Goal: Book appointment/travel/reservation

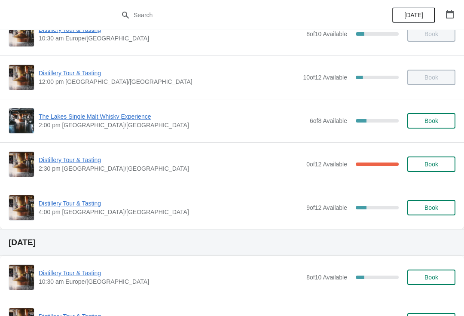
scroll to position [65, 0]
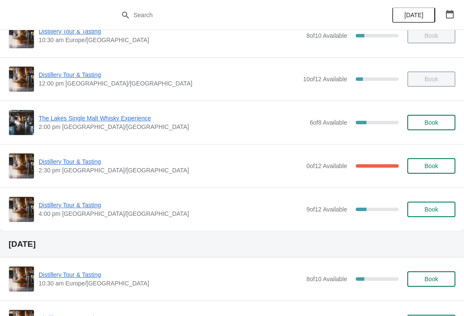
click at [83, 165] on span "Distillery Tour & Tasting" at bounding box center [171, 161] width 264 height 9
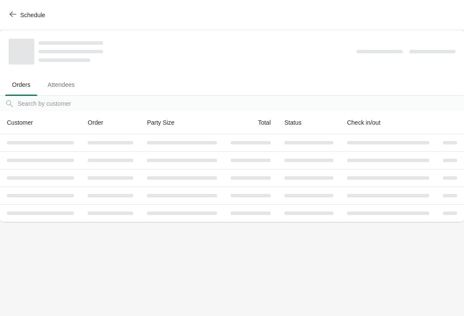
scroll to position [0, 0]
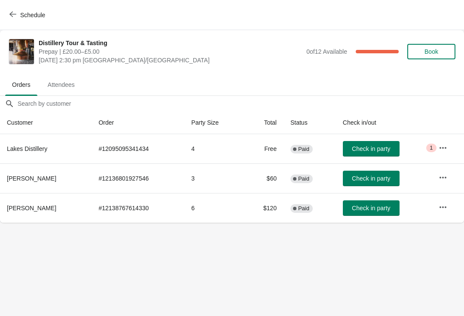
click at [433, 51] on span "Book" at bounding box center [432, 51] width 14 height 7
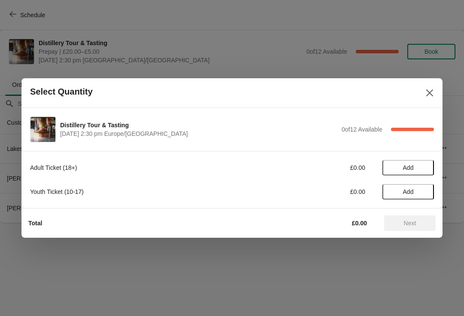
click at [401, 175] on button "Add" at bounding box center [409, 167] width 52 height 15
click at [422, 164] on icon at bounding box center [423, 167] width 9 height 9
click at [412, 230] on button "Next" at bounding box center [410, 222] width 52 height 15
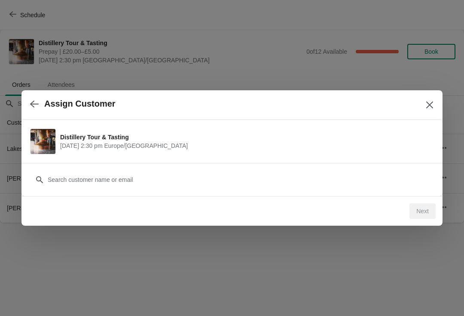
click at [111, 169] on div "Customer" at bounding box center [232, 175] width 404 height 24
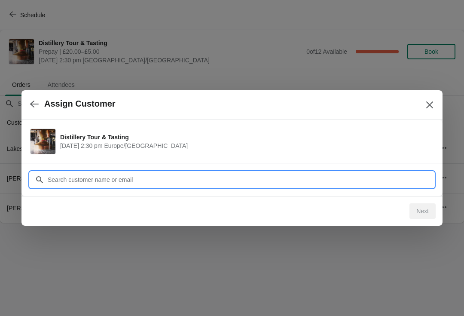
click at [141, 184] on input "Customer" at bounding box center [240, 179] width 387 height 15
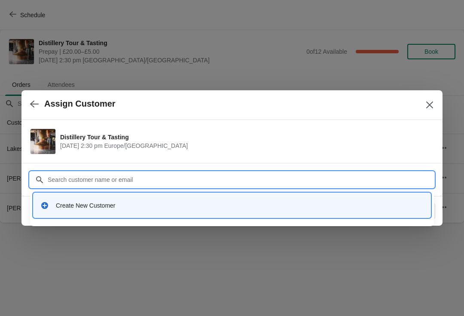
click at [55, 204] on div "Create New Customer" at bounding box center [232, 205] width 384 height 9
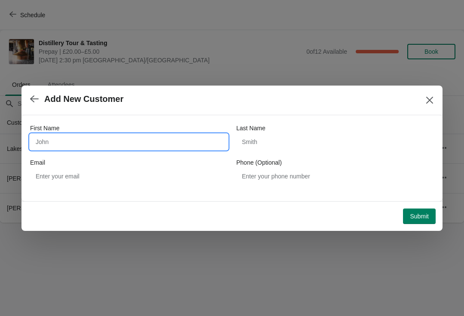
click at [52, 148] on input "First Name" at bounding box center [129, 141] width 198 height 15
type input "Rebecca"
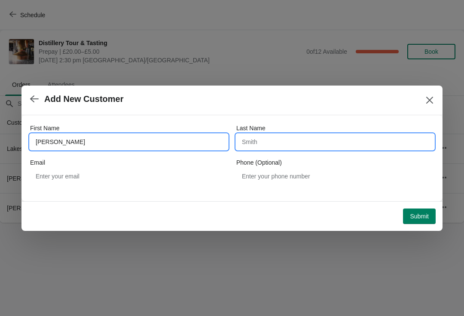
click at [294, 148] on input "Last Name" at bounding box center [336, 141] width 198 height 15
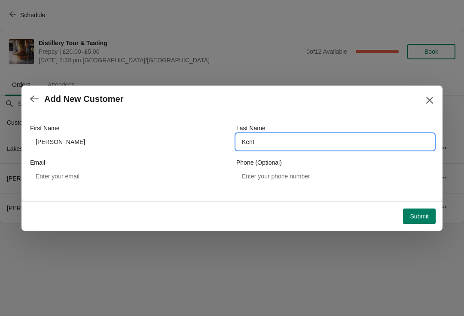
type input "Kent"
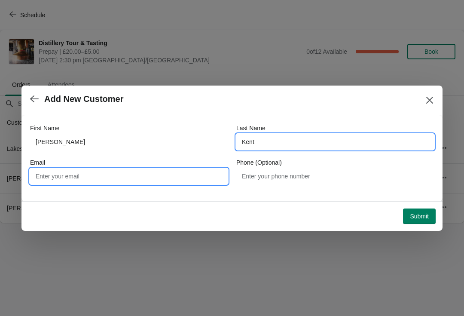
click at [145, 175] on input "Email" at bounding box center [129, 176] width 198 height 15
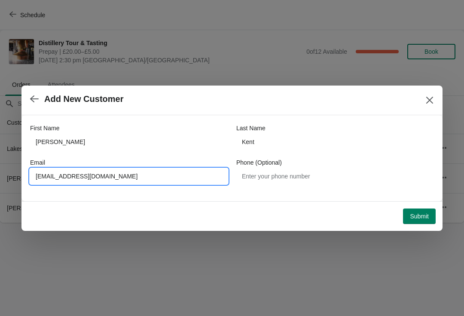
type input "beccikb@gmail.com"
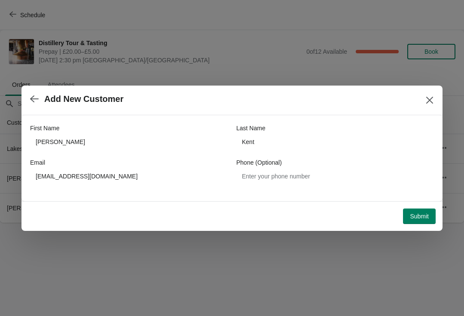
click at [423, 217] on span "Submit" at bounding box center [419, 216] width 19 height 7
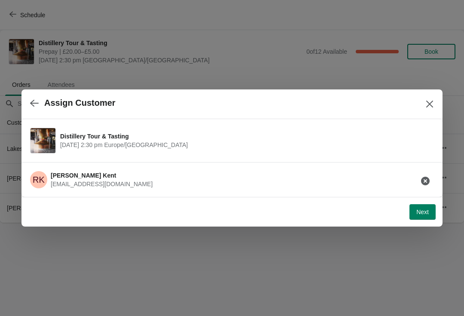
click at [428, 208] on button "Next" at bounding box center [423, 211] width 26 height 15
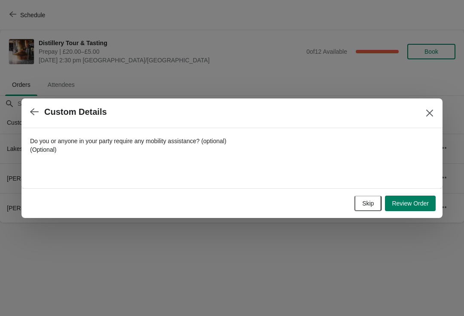
click at [412, 203] on span "Review Order" at bounding box center [410, 203] width 37 height 7
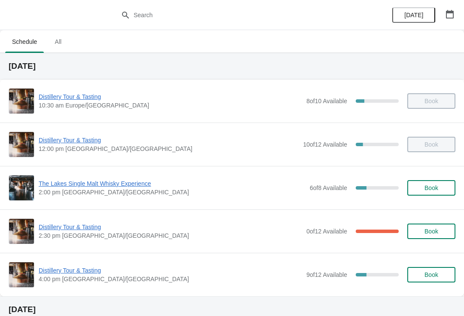
click at [86, 229] on span "Distillery Tour & Tasting" at bounding box center [171, 227] width 264 height 9
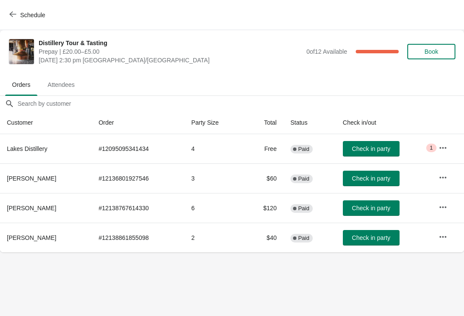
click at [377, 178] on span "Check in party" at bounding box center [371, 178] width 38 height 7
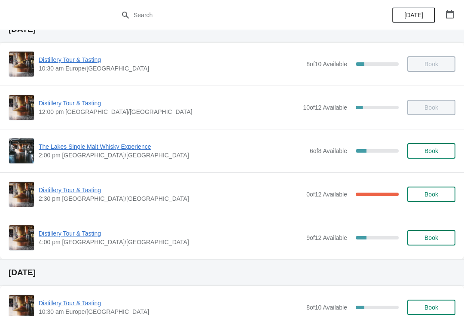
scroll to position [46, 0]
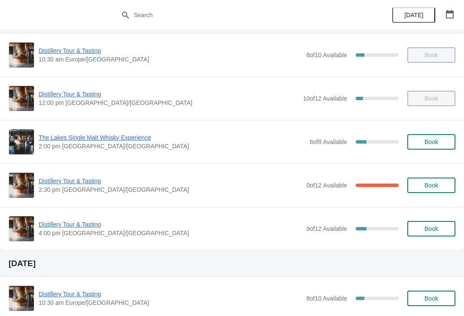
click at [48, 97] on span "Distillery Tour & Tasting" at bounding box center [169, 94] width 260 height 9
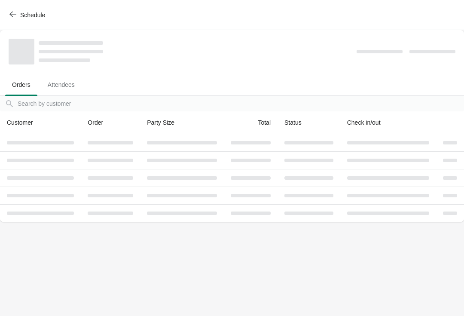
scroll to position [0, 0]
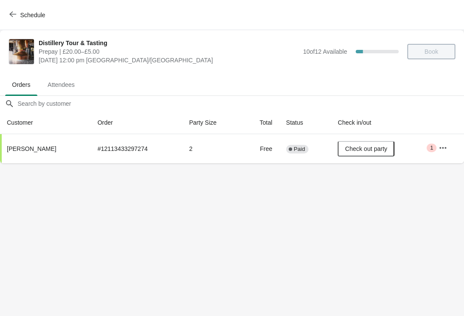
click at [436, 154] on button "button" at bounding box center [443, 147] width 15 height 15
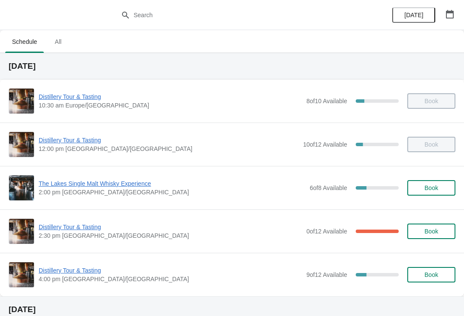
click at [62, 221] on div "Distillery Tour & Tasting 2:30 pm Europe/London 0 of 12 Available 100 % Book" at bounding box center [232, 231] width 447 height 26
click at [64, 231] on span "Distillery Tour & Tasting" at bounding box center [171, 227] width 264 height 9
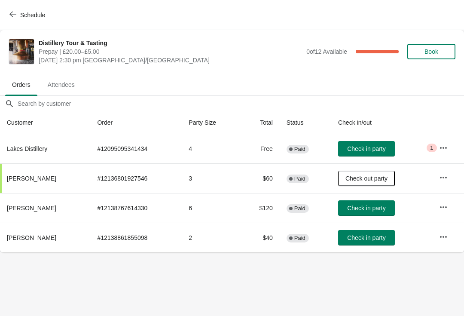
click at [359, 236] on span "Check in party" at bounding box center [366, 237] width 38 height 7
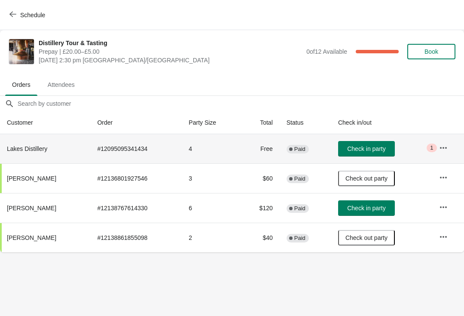
click at [433, 149] on span "1" at bounding box center [431, 147] width 3 height 7
click at [443, 146] on icon "button" at bounding box center [444, 148] width 9 height 9
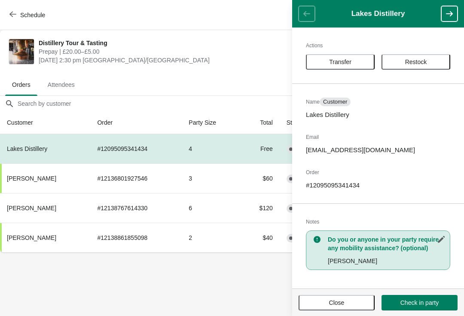
click at [357, 302] on span "Close" at bounding box center [337, 302] width 61 height 7
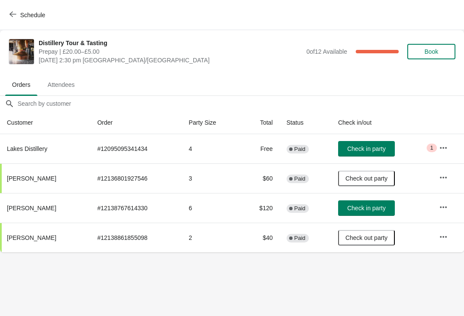
click at [438, 146] on button "button" at bounding box center [443, 147] width 15 height 15
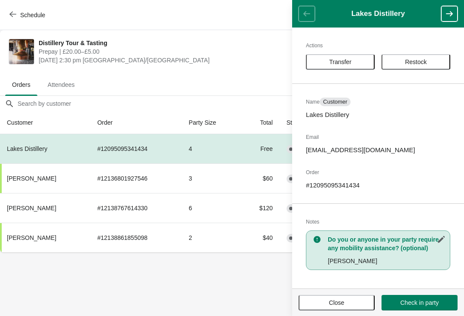
click at [339, 298] on button "Close" at bounding box center [337, 302] width 76 height 15
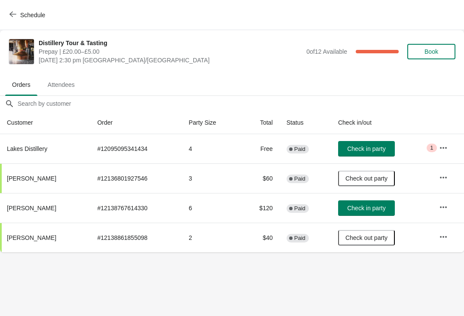
click at [366, 205] on span "Check in party" at bounding box center [366, 208] width 38 height 7
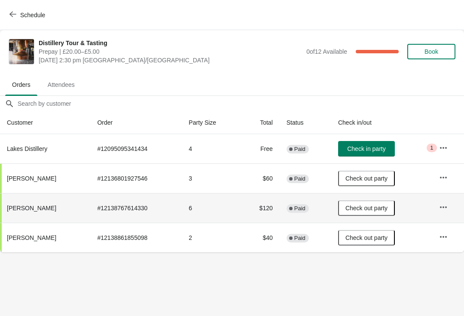
click at [449, 49] on button "Book" at bounding box center [432, 51] width 48 height 15
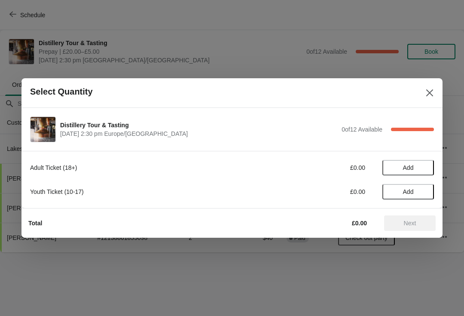
click at [418, 169] on span "Add" at bounding box center [408, 167] width 36 height 7
click at [412, 230] on button "Next" at bounding box center [410, 222] width 52 height 15
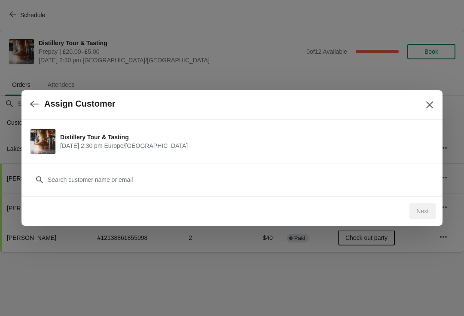
click at [268, 169] on div "Customer" at bounding box center [232, 175] width 404 height 24
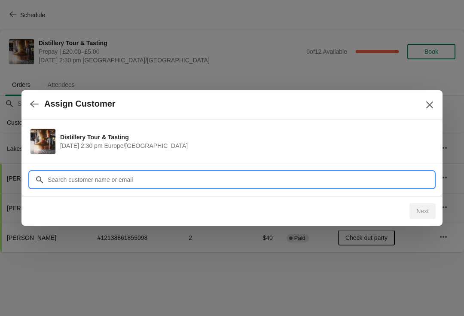
click at [126, 181] on input "Customer" at bounding box center [240, 179] width 387 height 15
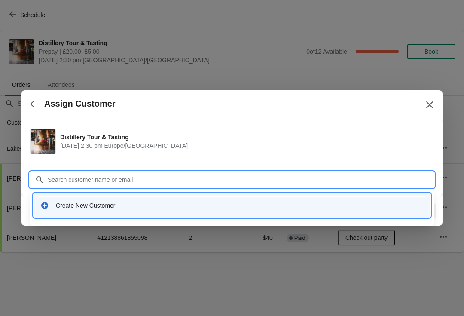
click at [75, 197] on div "Create New Customer" at bounding box center [232, 206] width 390 height 18
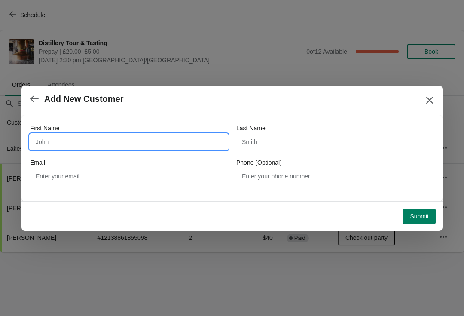
click at [94, 142] on input "First Name" at bounding box center [129, 141] width 198 height 15
type input "Matt"
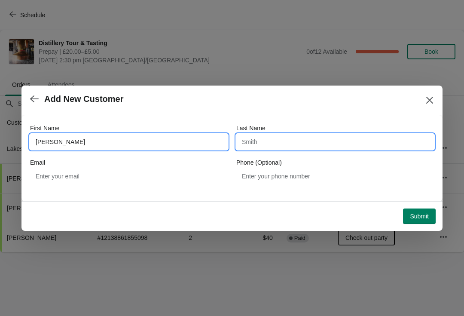
click at [274, 136] on input "Last Name" at bounding box center [336, 141] width 198 height 15
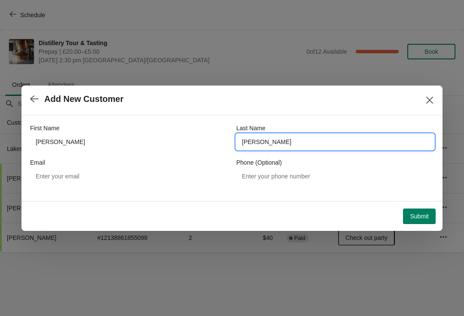
type input "Scott"
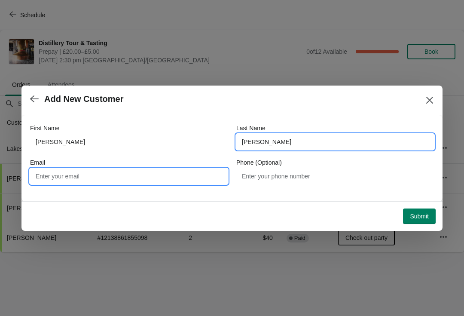
click at [90, 178] on input "Email" at bounding box center [129, 176] width 198 height 15
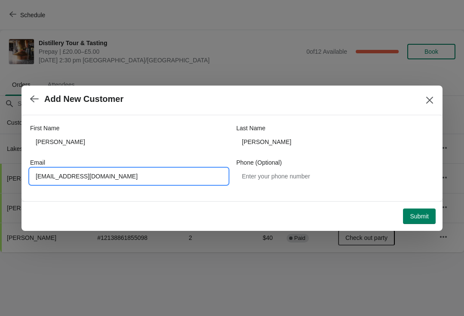
type input "Mattscott@johnscottworks.co.uk"
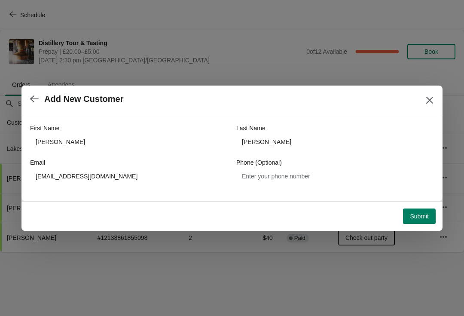
click at [419, 211] on button "Submit" at bounding box center [419, 216] width 33 height 15
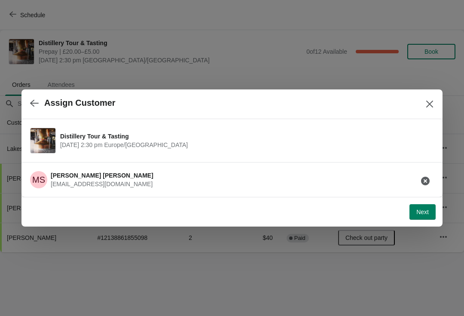
click at [432, 212] on button "Next" at bounding box center [423, 211] width 26 height 15
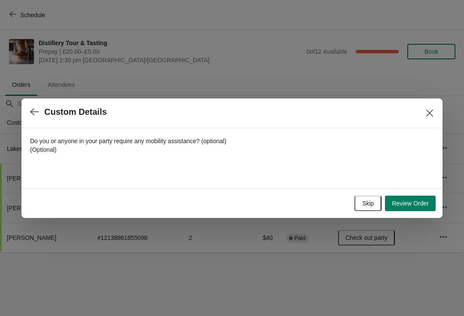
click at [370, 203] on span "Skip" at bounding box center [369, 203] width 12 height 7
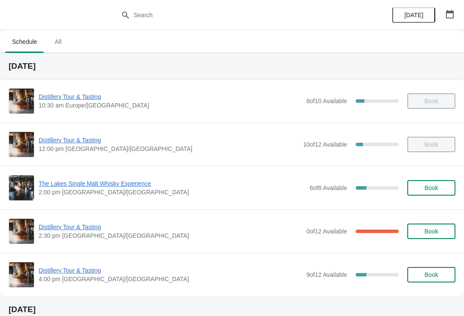
click at [53, 228] on span "Distillery Tour & Tasting" at bounding box center [171, 227] width 264 height 9
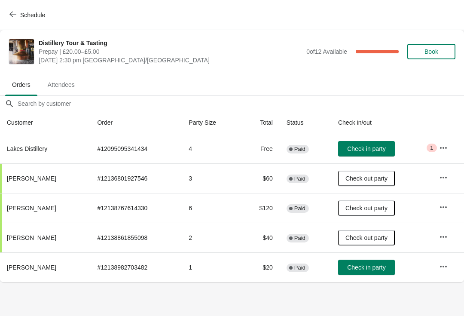
click at [372, 155] on button "Check in party" at bounding box center [366, 148] width 57 height 15
click at [364, 274] on button "Check in party" at bounding box center [366, 267] width 57 height 15
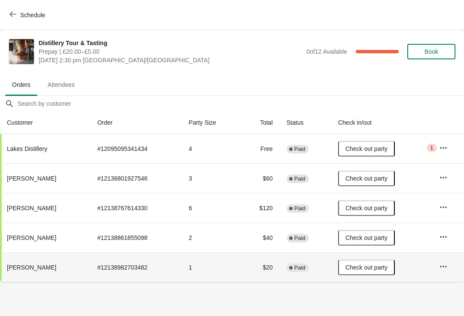
click at [18, 16] on span "Schedule" at bounding box center [28, 15] width 34 height 8
